Goal: Information Seeking & Learning: Learn about a topic

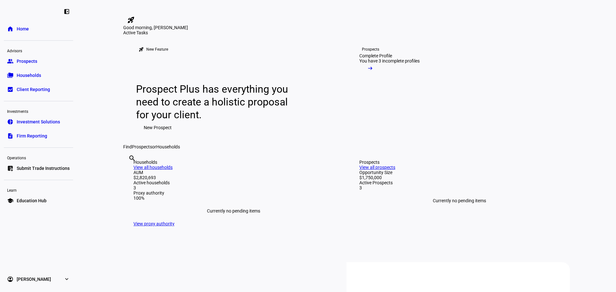
drag, startPoint x: 26, startPoint y: 60, endPoint x: 67, endPoint y: 78, distance: 44.7
click at [27, 60] on span "Prospects" at bounding box center [27, 61] width 21 height 6
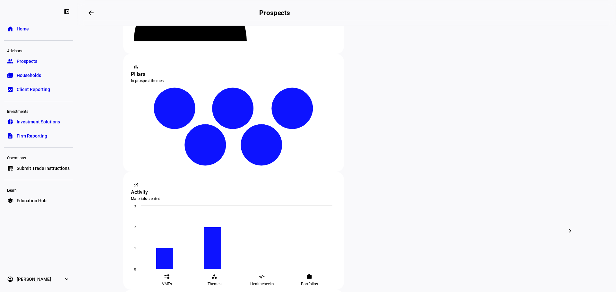
scroll to position [98, 0]
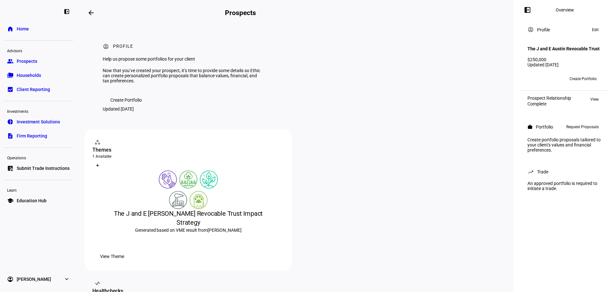
click at [219, 209] on eth-theme-pillars at bounding box center [188, 190] width 192 height 39
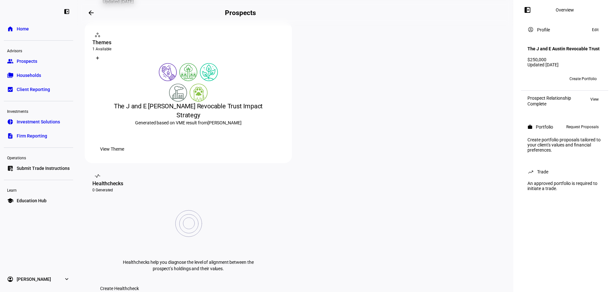
scroll to position [108, 0]
click at [124, 155] on span "View Theme" at bounding box center [112, 149] width 24 height 13
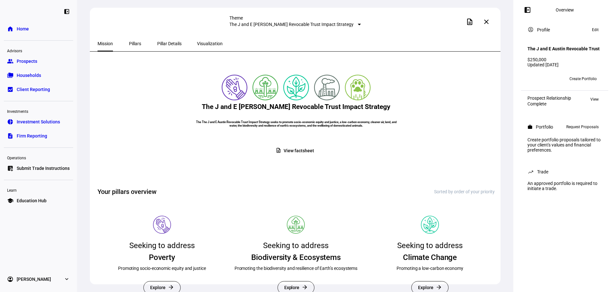
click at [201, 41] on span "Visualization" at bounding box center [210, 43] width 26 height 4
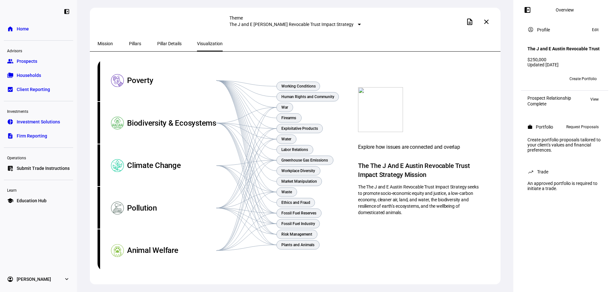
click at [163, 43] on span "Pillar Details" at bounding box center [169, 43] width 24 height 4
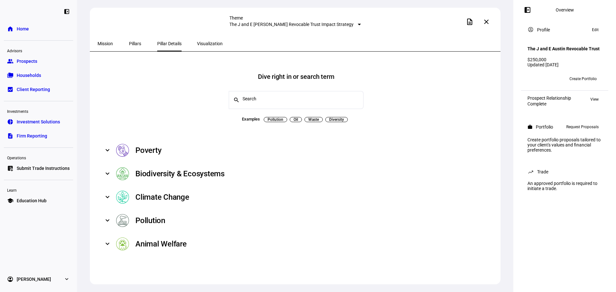
click at [129, 45] on span "Pillars" at bounding box center [135, 43] width 12 height 4
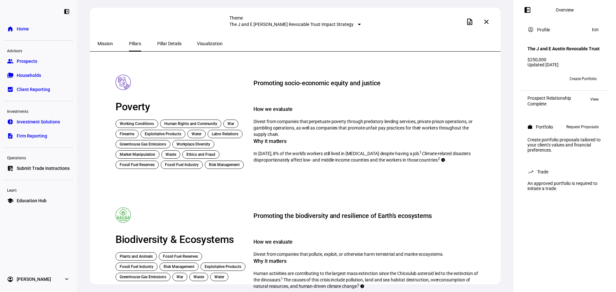
click at [108, 44] on span "Mission" at bounding box center [105, 43] width 15 height 4
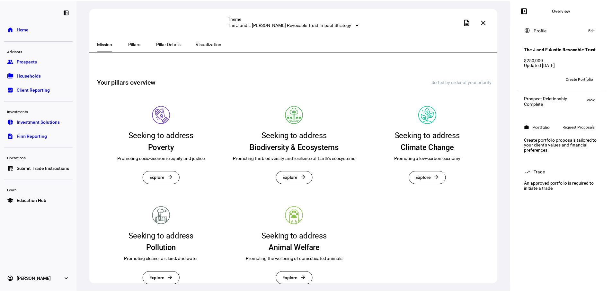
scroll to position [10, 0]
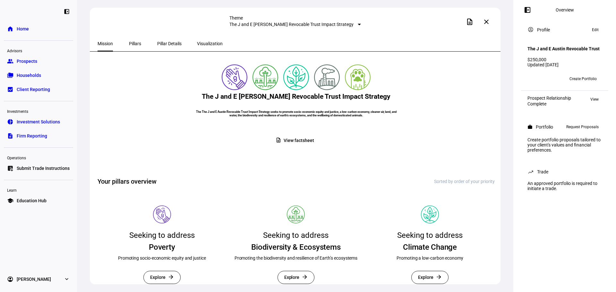
click at [298, 147] on span "View factsheet" at bounding box center [299, 141] width 30 height 13
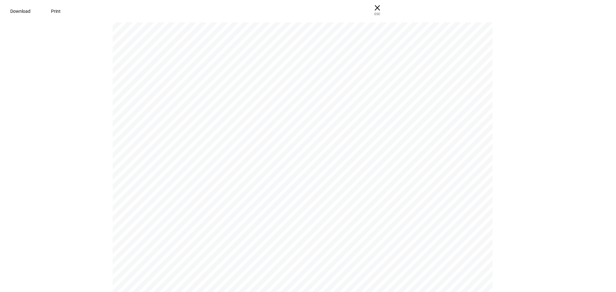
scroll to position [104, 0]
click at [385, 8] on span "× ESC" at bounding box center [375, 10] width 21 height 21
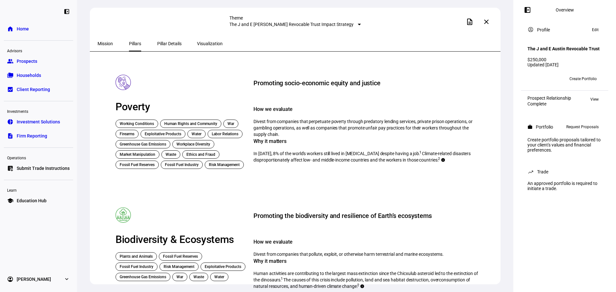
click at [112, 42] on span "Mission" at bounding box center [105, 43] width 15 height 4
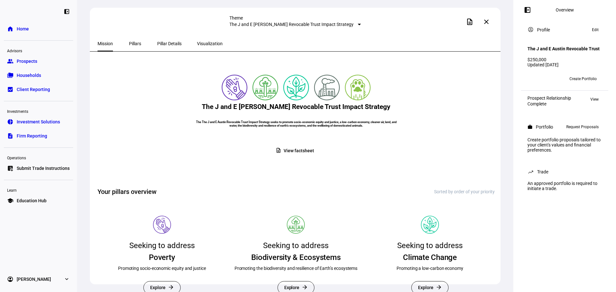
click at [489, 22] on mat-icon "close" at bounding box center [487, 22] width 8 height 8
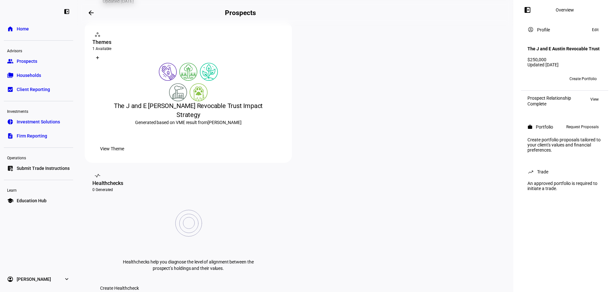
scroll to position [43, 0]
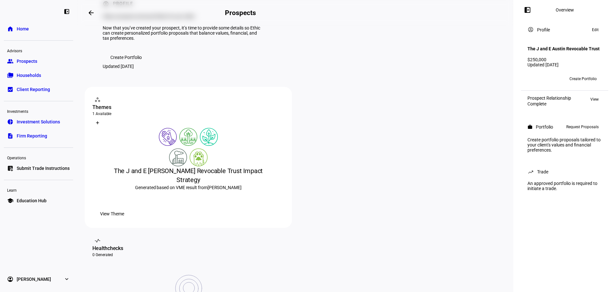
click at [124, 221] on span "View Theme" at bounding box center [112, 214] width 24 height 13
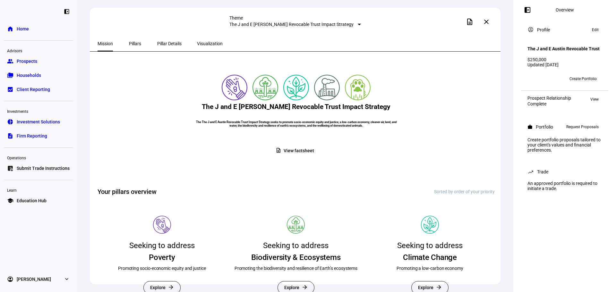
drag, startPoint x: 491, startPoint y: 22, endPoint x: 455, endPoint y: 161, distance: 143.3
click at [491, 23] on span at bounding box center [486, 21] width 15 height 15
